Goal: Navigation & Orientation: Go to known website

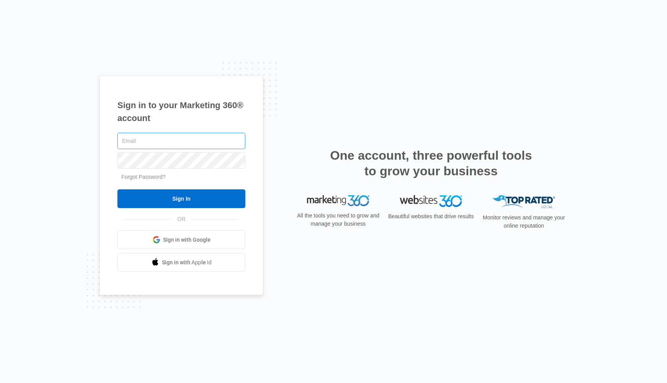
click at [195, 136] on input "text" at bounding box center [181, 141] width 128 height 16
click at [180, 239] on span "Sign in with Google" at bounding box center [187, 240] width 48 height 8
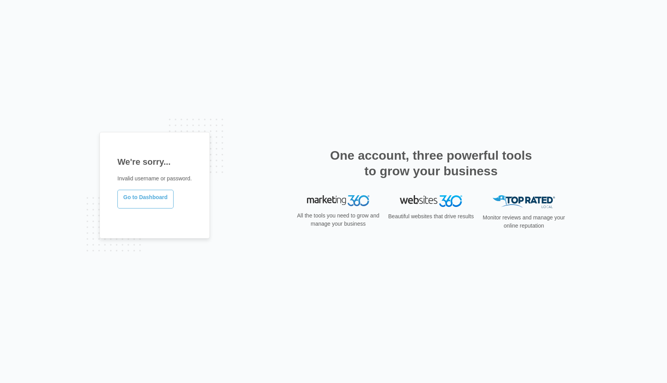
click at [142, 197] on link "Go to Dashboard" at bounding box center [145, 199] width 56 height 19
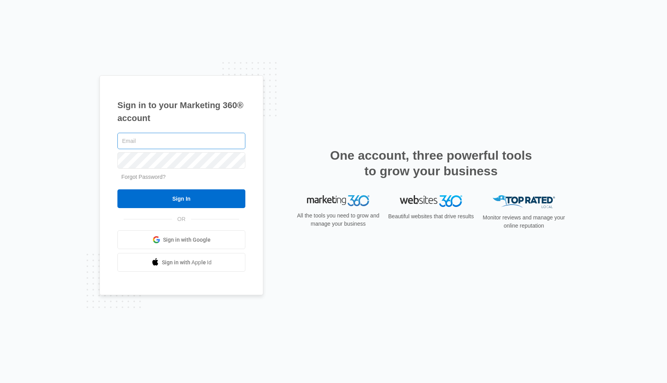
click at [156, 139] on input "text" at bounding box center [181, 141] width 128 height 16
type input "tsethstudley@gmail.com"
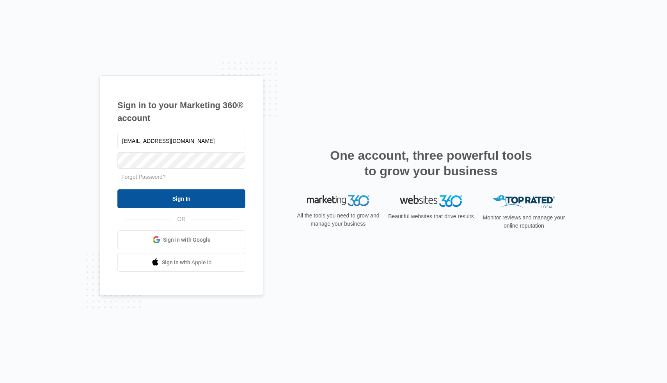
click at [181, 198] on input "Sign In" at bounding box center [181, 198] width 128 height 19
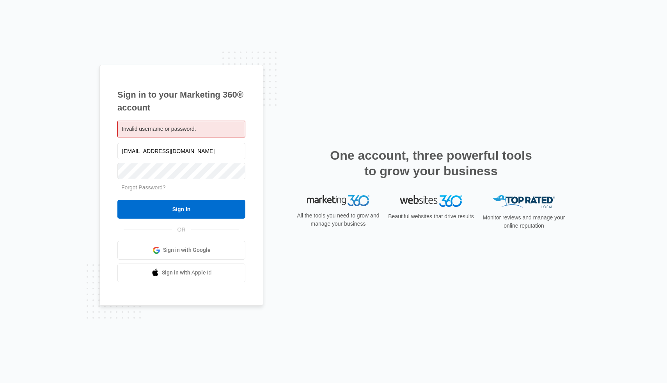
click at [179, 249] on span "Sign in with Google" at bounding box center [187, 250] width 48 height 8
